Goal: Find specific page/section: Find specific page/section

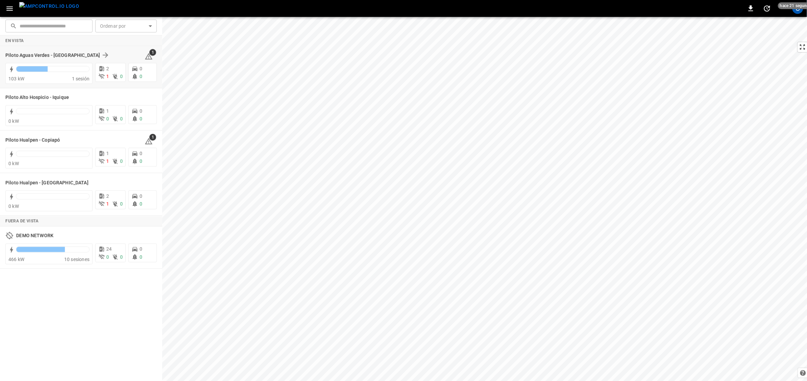
click at [95, 63] on div "2 1 0" at bounding box center [109, 72] width 33 height 22
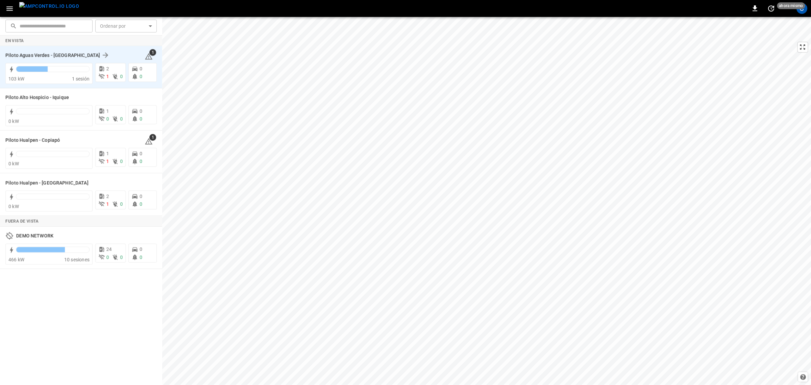
click at [121, 58] on div "Piloto Aguas Verdes - [GEOGRAPHIC_DATA]" at bounding box center [70, 55] width 131 height 8
click at [13, 4] on icon "button" at bounding box center [9, 8] width 8 height 8
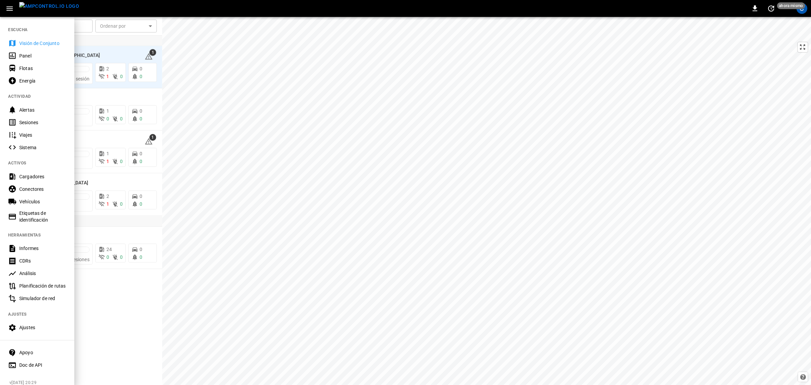
click at [40, 80] on div "Energía" at bounding box center [42, 80] width 47 height 7
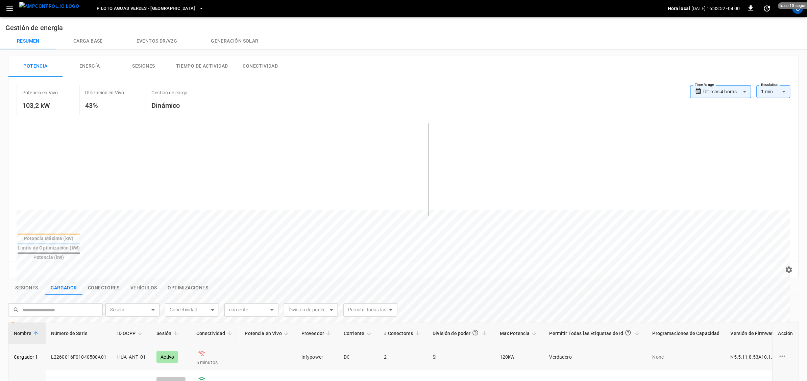
click at [560, 344] on td "Verdadero" at bounding box center [595, 357] width 103 height 26
